Goal: Transaction & Acquisition: Purchase product/service

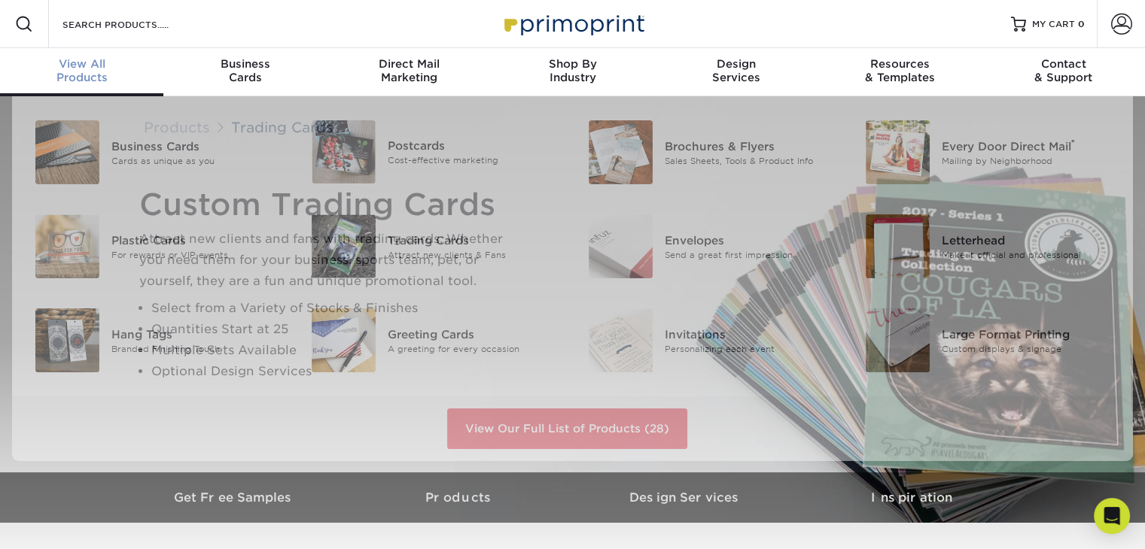
scroll to position [1, 0]
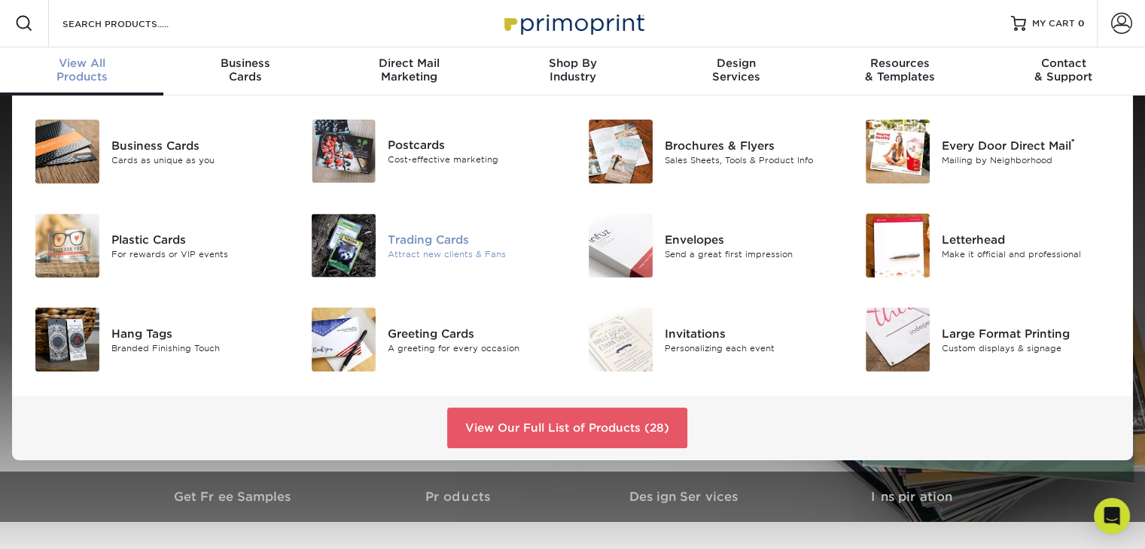
click at [494, 236] on div "Trading Cards" at bounding box center [474, 239] width 173 height 17
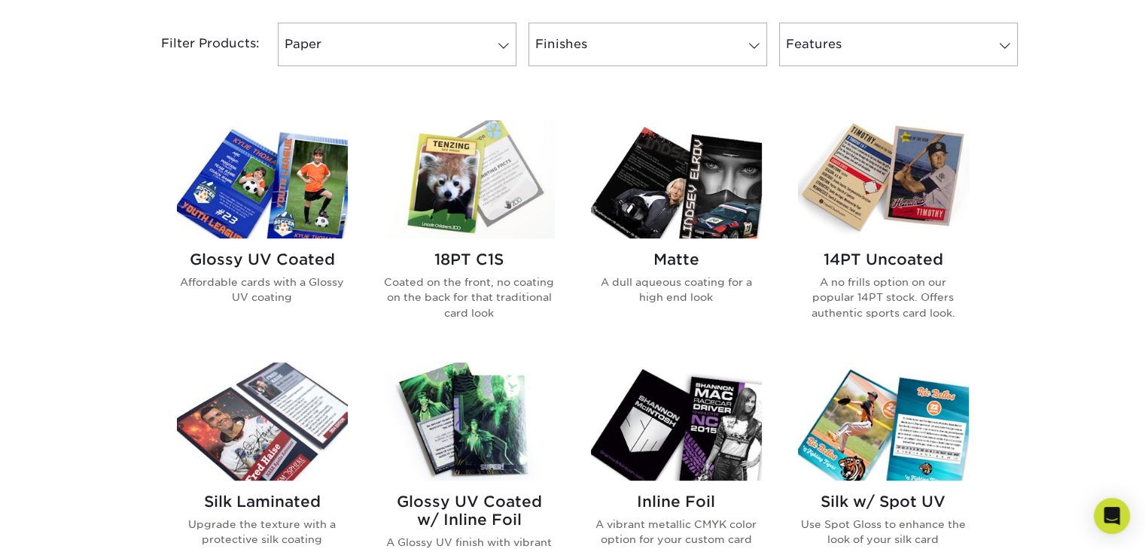
scroll to position [602, 0]
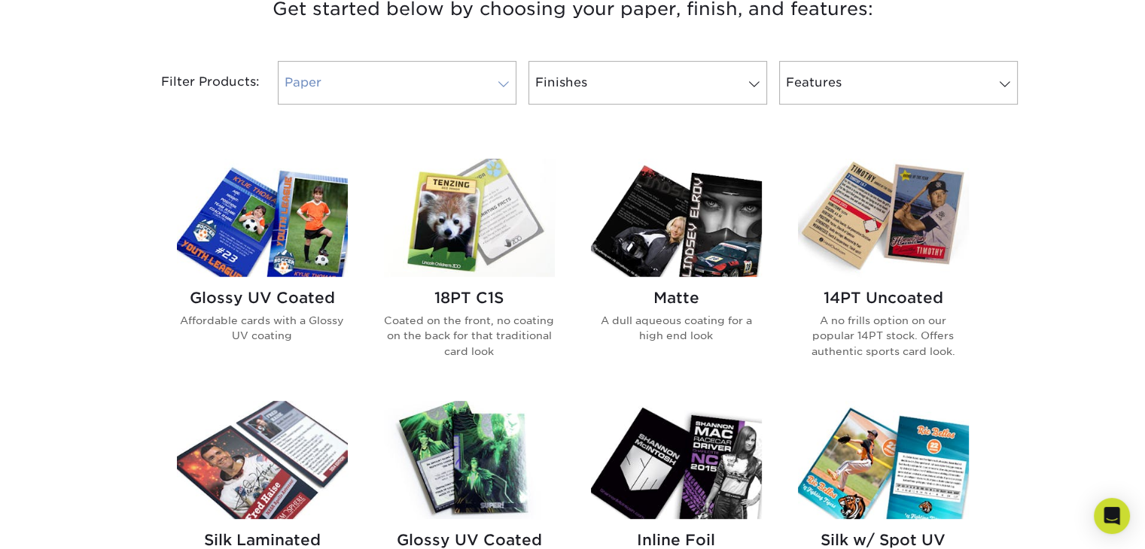
click at [488, 95] on link "Paper" at bounding box center [397, 83] width 239 height 44
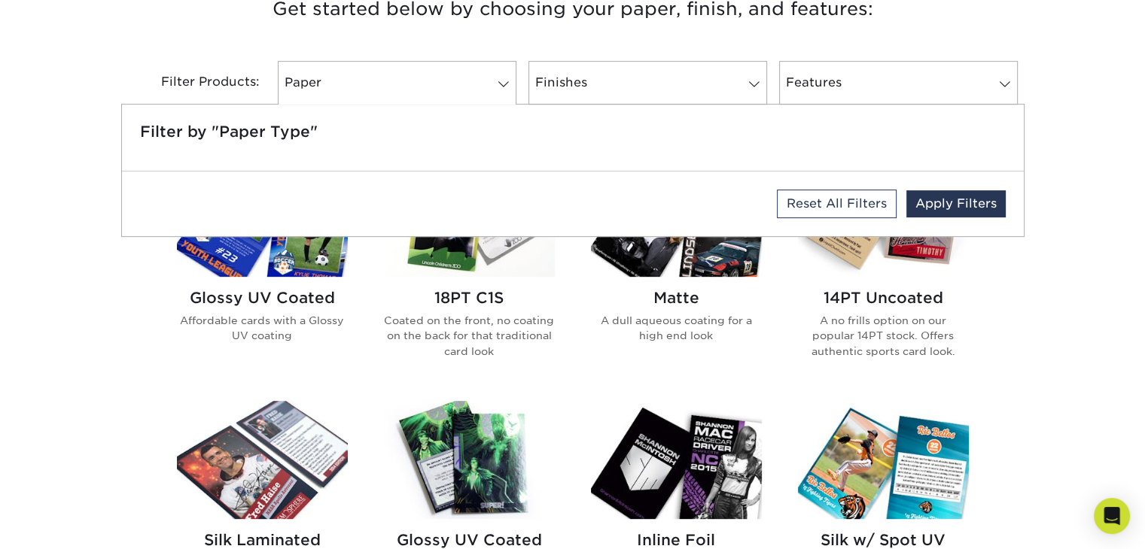
click at [1086, 114] on div "Get started below by choosing your paper, finish, and features: Filtered Matche…" at bounding box center [572, 518] width 1145 height 1123
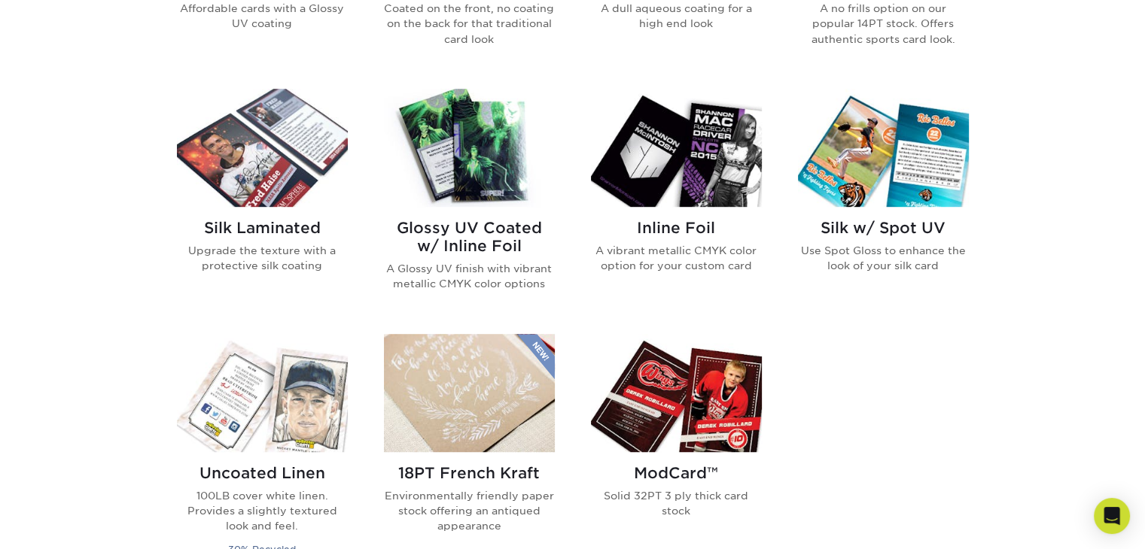
scroll to position [903, 0]
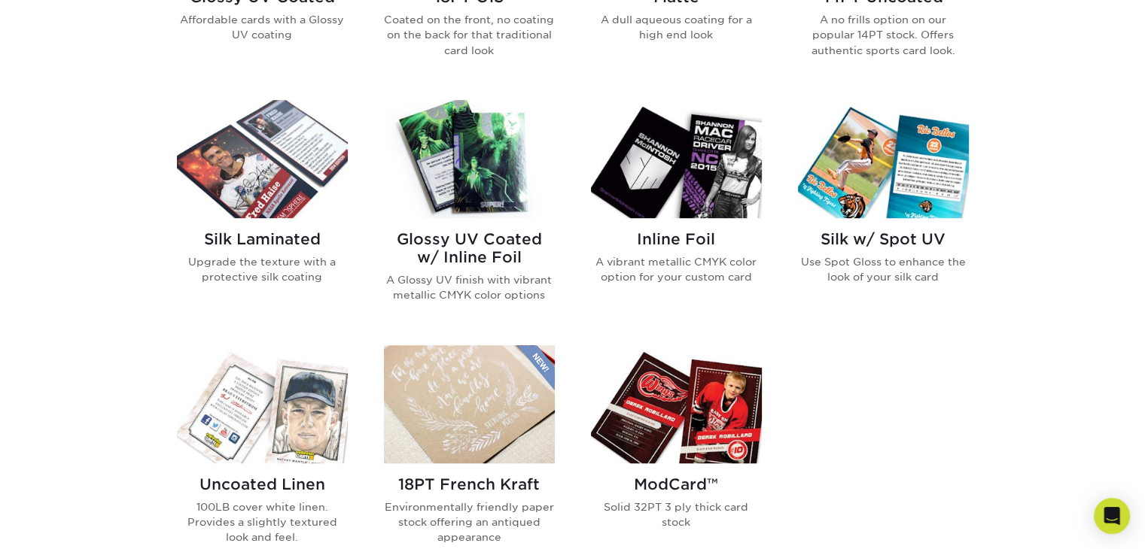
click at [482, 169] on img at bounding box center [469, 159] width 171 height 118
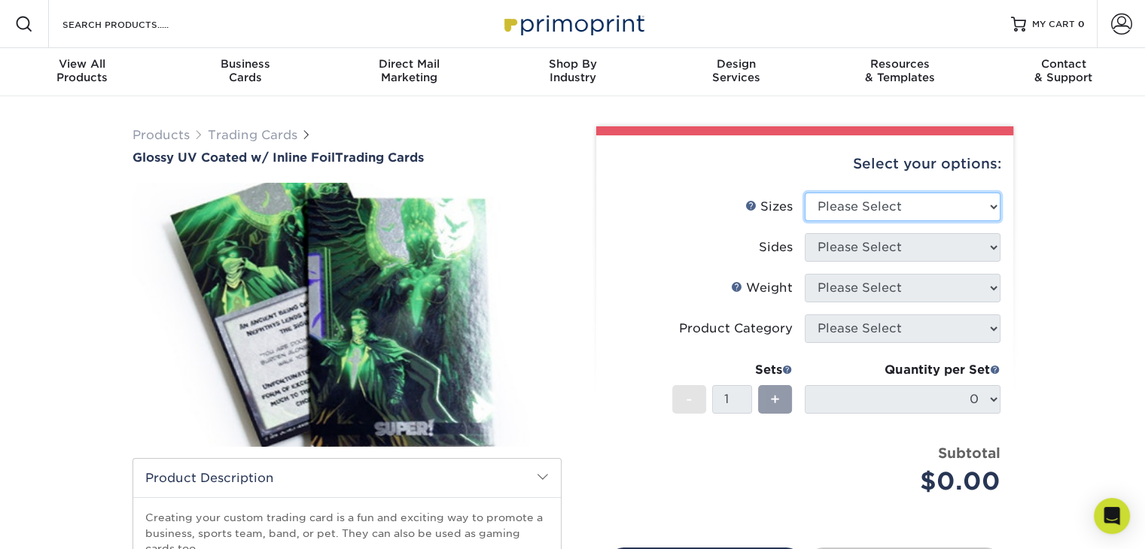
click at [907, 214] on select "Please Select 2.5" x 3.5"" at bounding box center [902, 207] width 196 height 29
select select "2.50x3.50"
click at [804, 193] on select "Please Select 2.5" x 3.5"" at bounding box center [902, 207] width 196 height 29
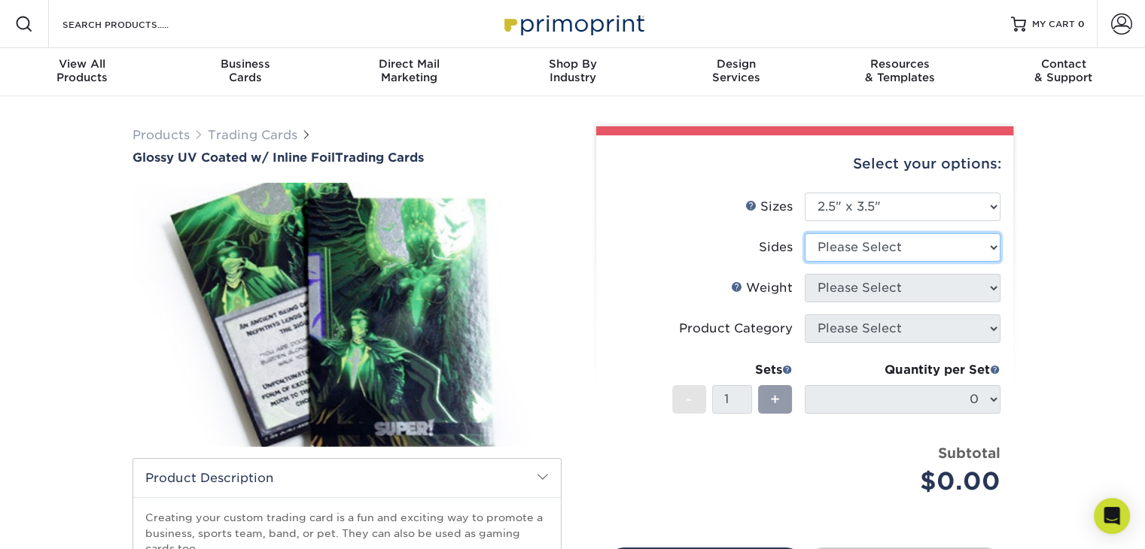
click at [910, 243] on select "Please Select Print Both Sides - Foil Back Only Print Both Sides - Foil Both Si…" at bounding box center [902, 247] width 196 height 29
select select "e9e9dfb3-fba1-4d60-972c-fd9ca5904d33"
click at [804, 233] on select "Please Select Print Both Sides - Foil Back Only Print Both Sides - Foil Both Si…" at bounding box center [902, 247] width 196 height 29
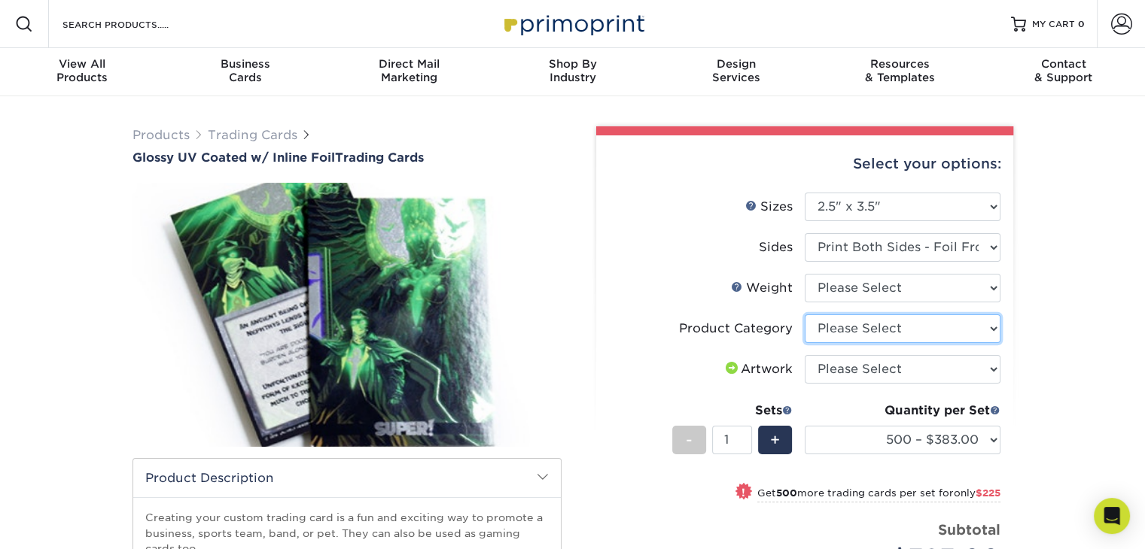
click at [954, 327] on select "Please Select Trading Cards" at bounding box center [902, 329] width 196 height 29
select select "c2f9bce9-36c2-409d-b101-c29d9d031e18"
click at [804, 315] on select "Please Select Trading Cards" at bounding box center [902, 329] width 196 height 29
click at [930, 365] on select "Please Select I will upload files I need a design - $100" at bounding box center [902, 369] width 196 height 29
select select "upload"
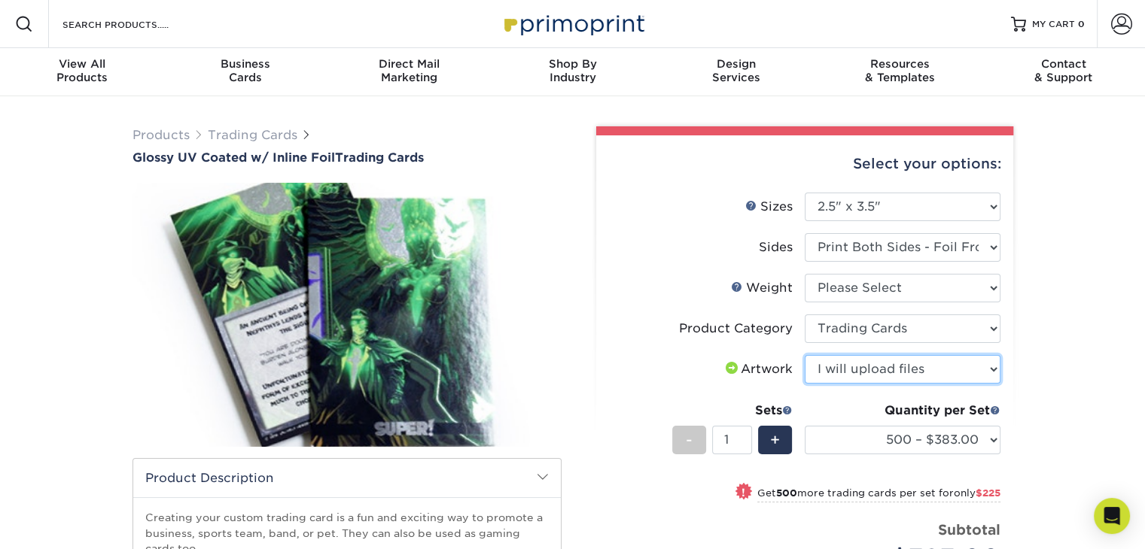
click at [804, 355] on select "Please Select I will upload files I need a design - $100" at bounding box center [902, 369] width 196 height 29
click at [1060, 385] on div "Products Trading Cards Glossy UV Coated w/ Inline Foil Trading Cards /" at bounding box center [572, 473] width 1145 height 755
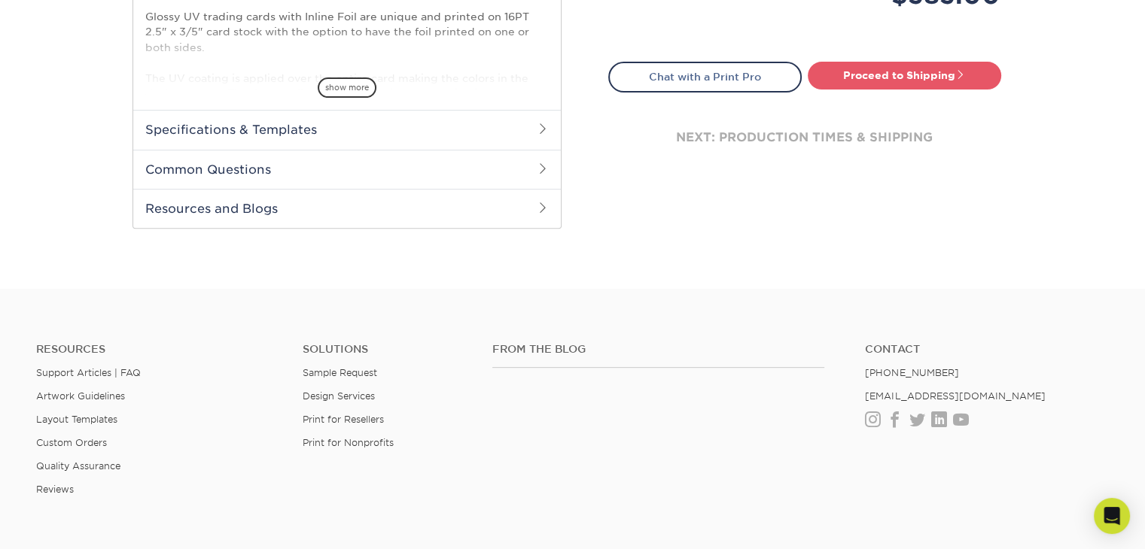
scroll to position [602, 0]
